Goal: Check status: Check status

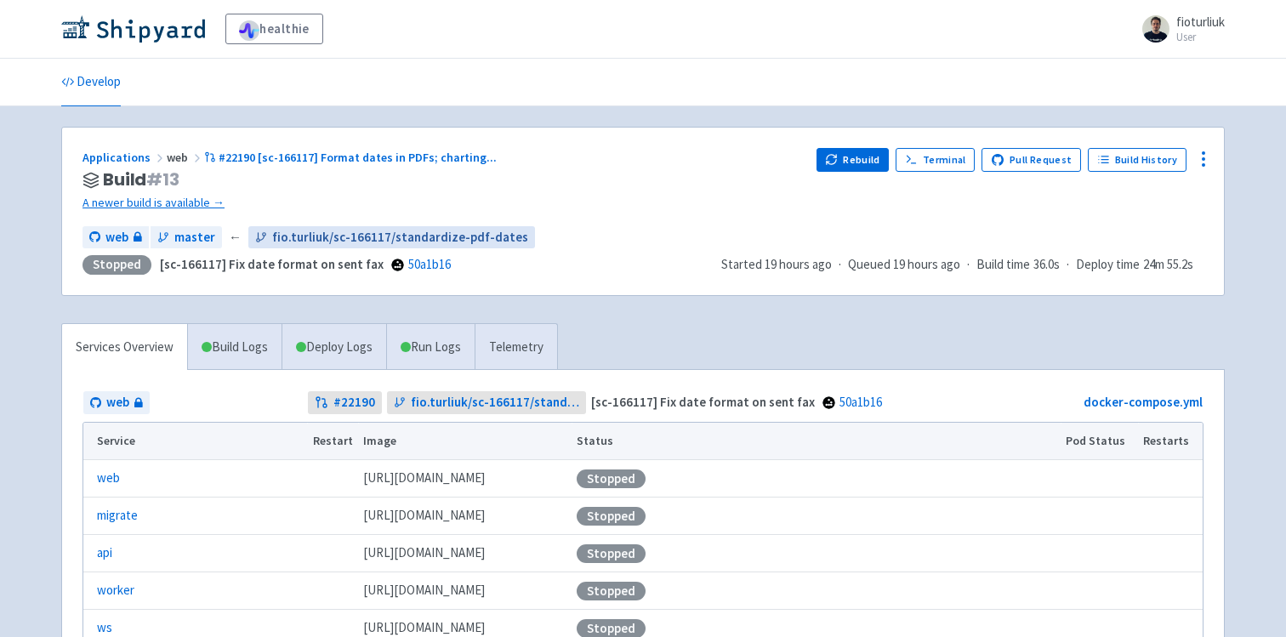
click at [379, 231] on span "fio.turliuk/sc-166117/standardize-pdf-dates" at bounding box center [400, 238] width 256 height 20
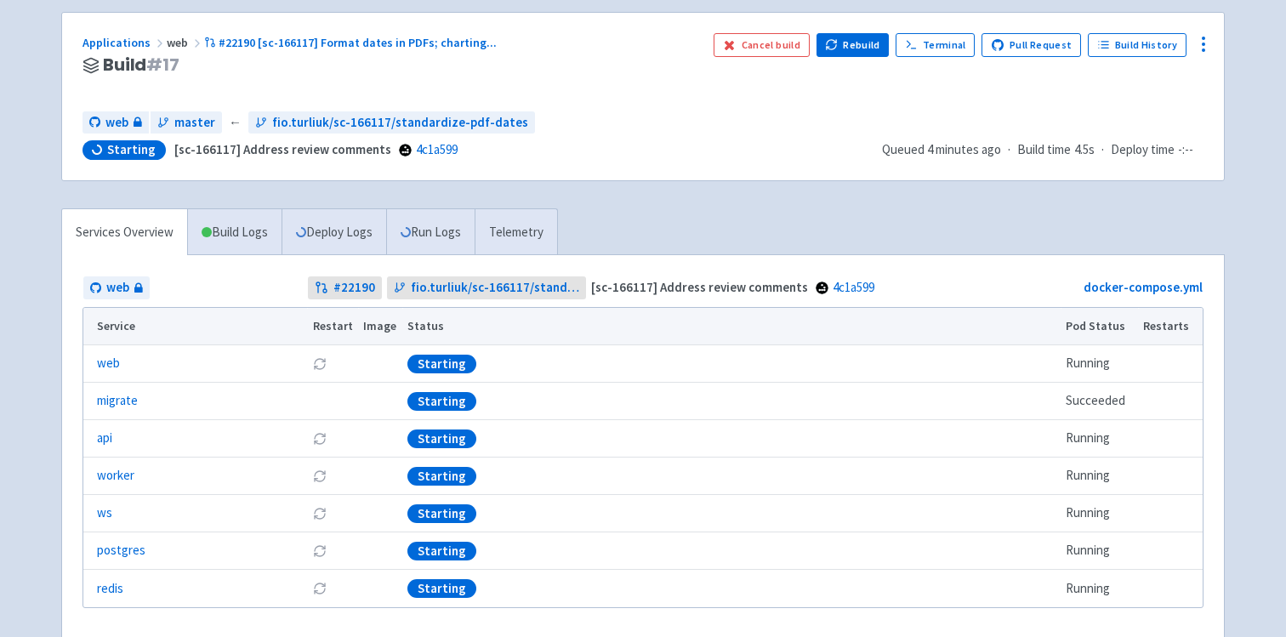
scroll to position [128, 0]
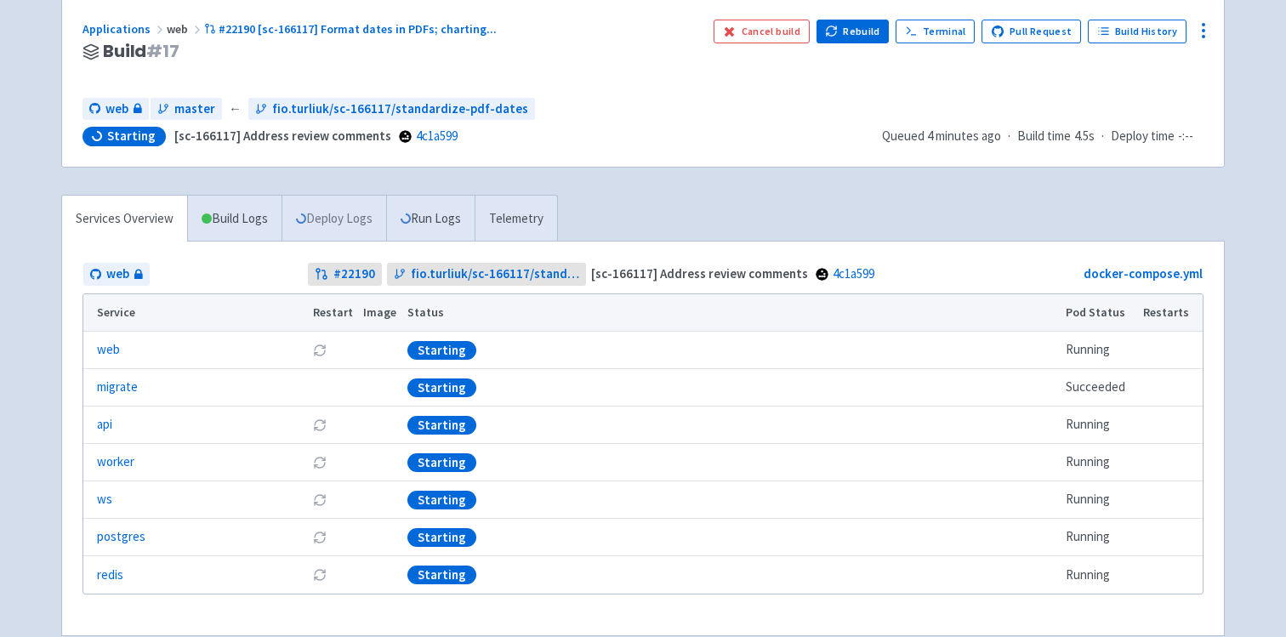
click at [348, 229] on link "Deploy Logs" at bounding box center [334, 219] width 105 height 47
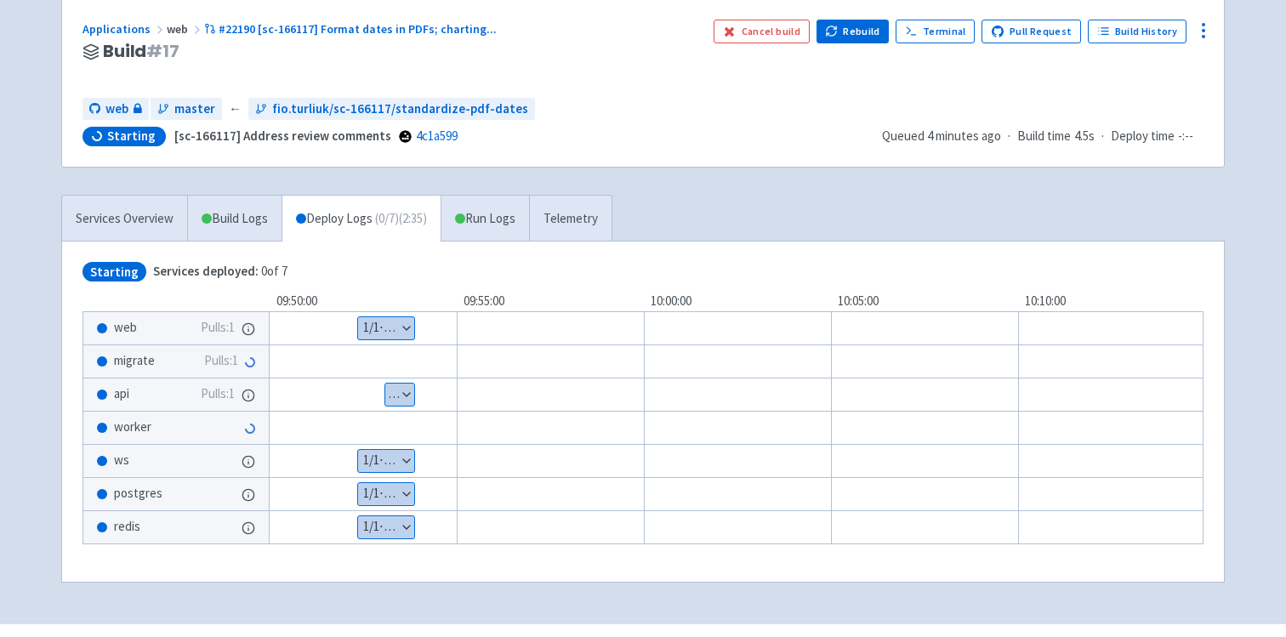
click at [807, 210] on div "Services Overview Build Logs Deploy Logs ( 0 / 7 ) (2:35) Run Logs Telemetry St…" at bounding box center [643, 399] width 1184 height 409
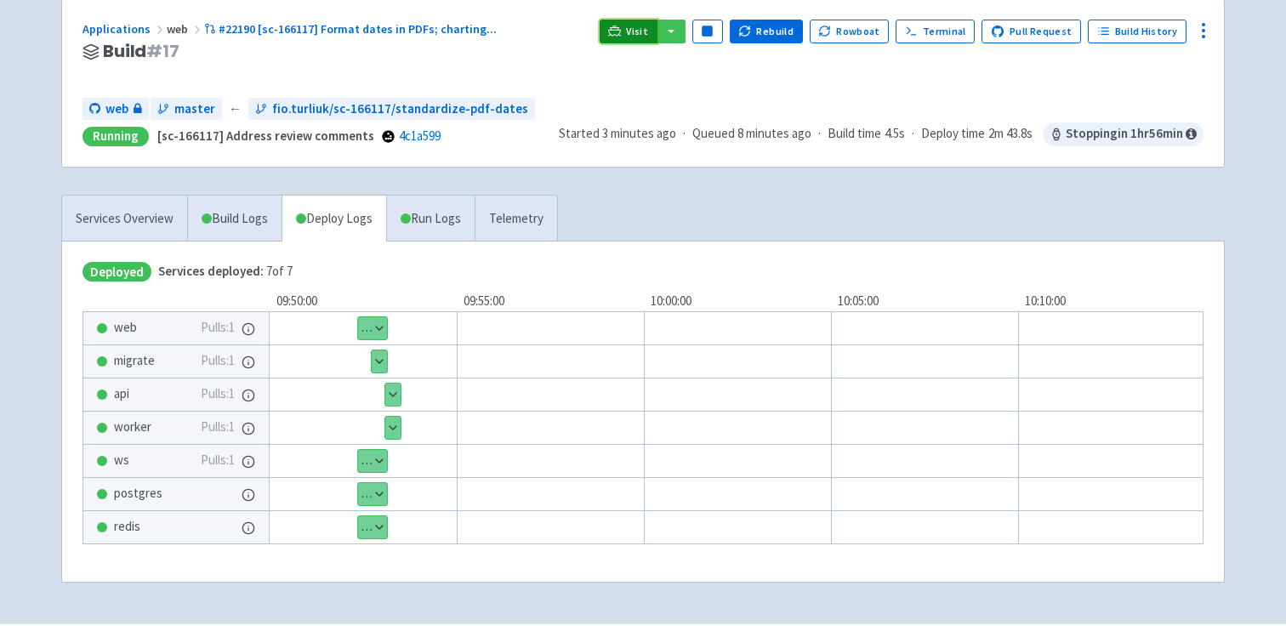
click at [621, 30] on icon at bounding box center [614, 31] width 13 height 13
